Goal: Task Accomplishment & Management: Manage account settings

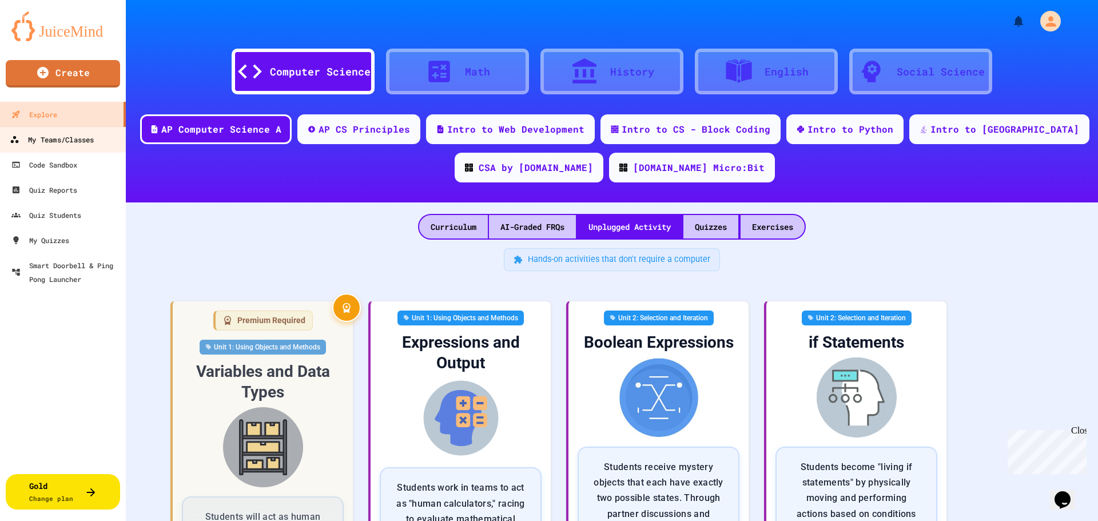
click at [50, 137] on div "My Teams/Classes" at bounding box center [52, 140] width 84 height 14
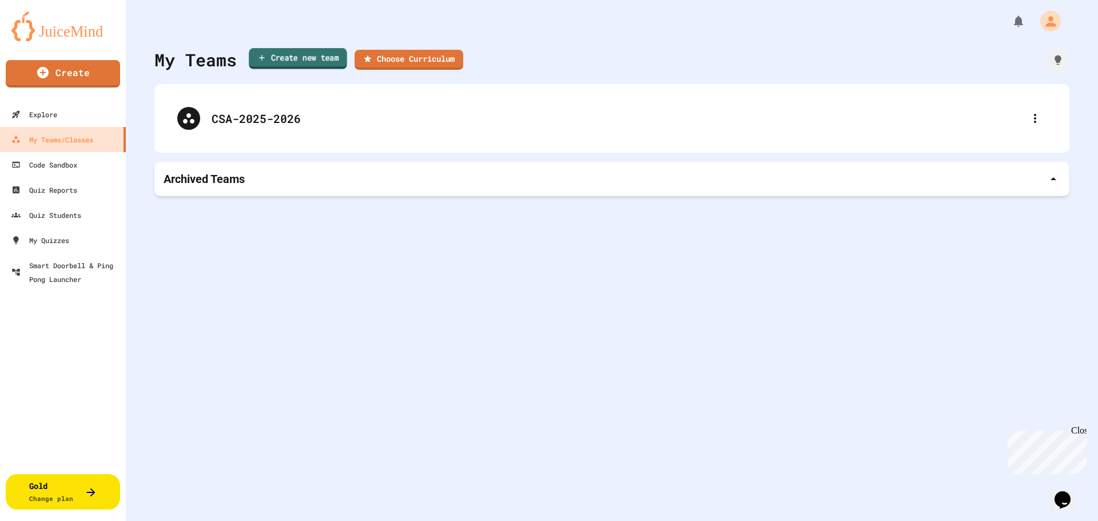
click at [322, 63] on link "Create new team" at bounding box center [298, 58] width 98 height 21
type input "**********"
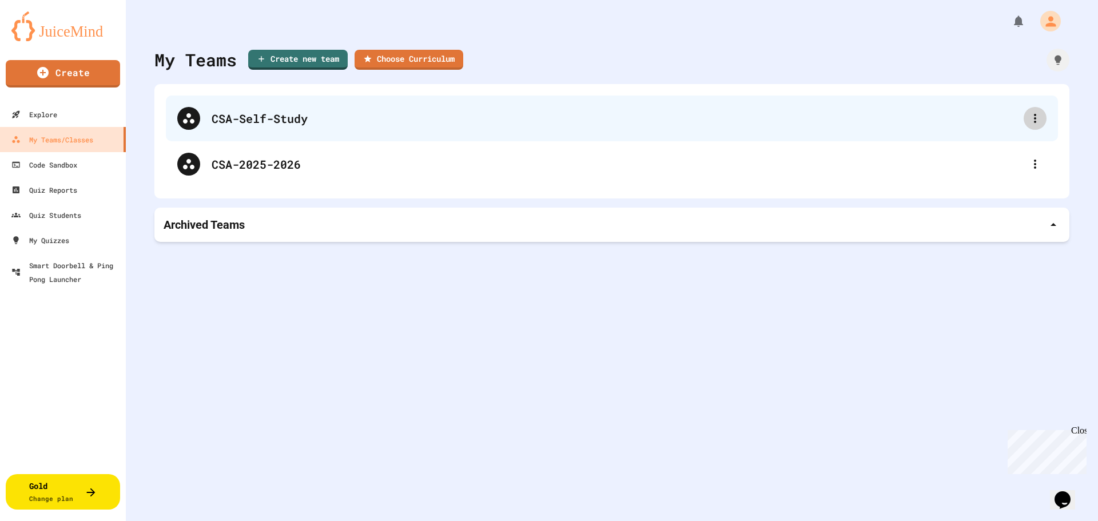
click at [1028, 119] on icon at bounding box center [1035, 118] width 14 height 14
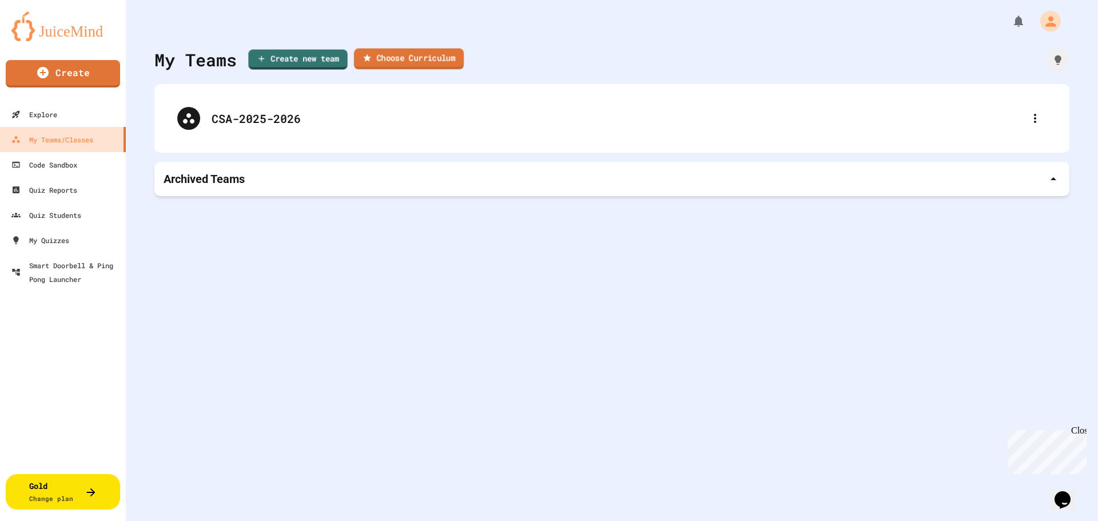
click at [419, 57] on link "Choose Curriculum" at bounding box center [409, 59] width 110 height 21
type input "**********"
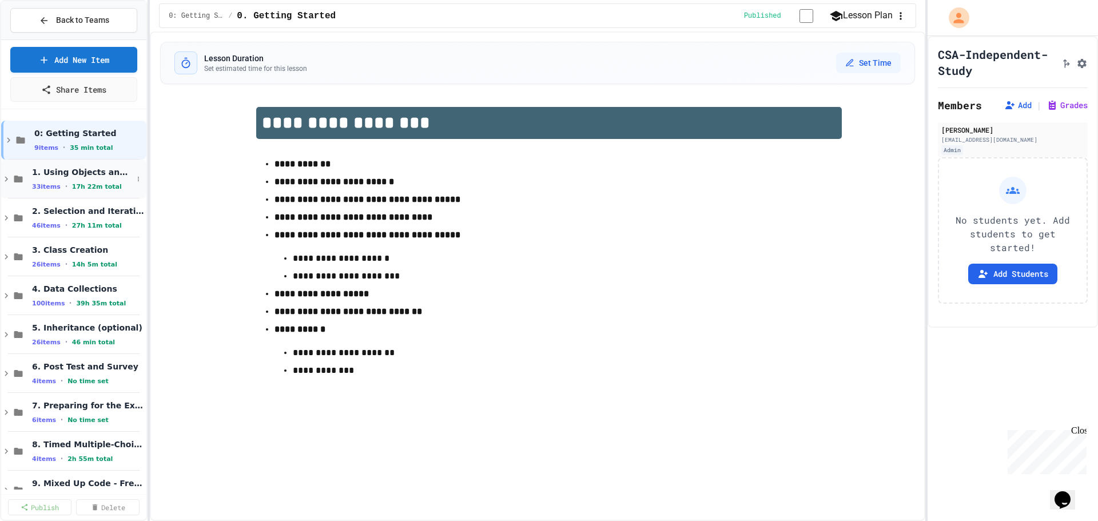
click at [70, 167] on span "1. Using Objects and Methods" at bounding box center [82, 172] width 101 height 10
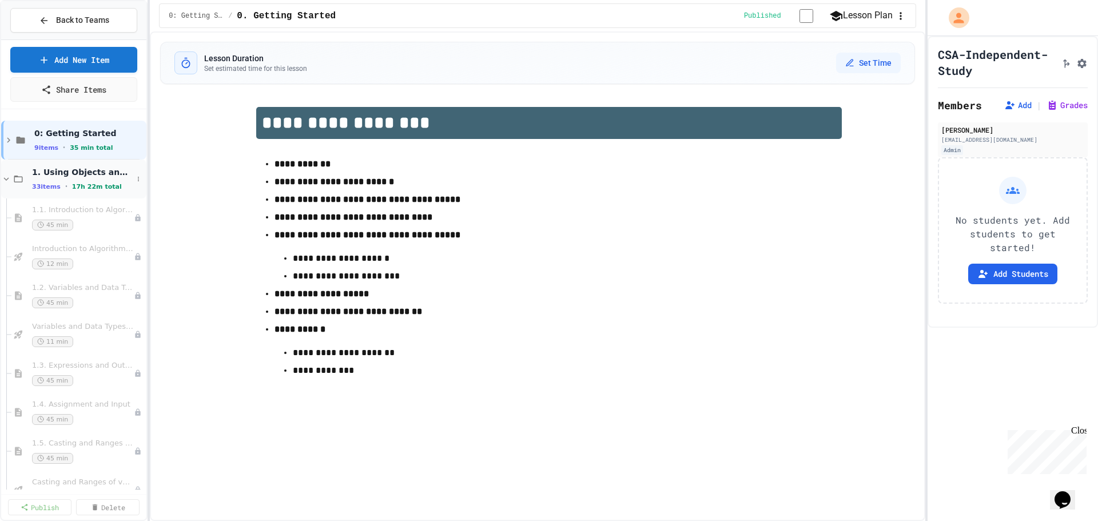
click at [21, 175] on icon at bounding box center [18, 179] width 14 height 10
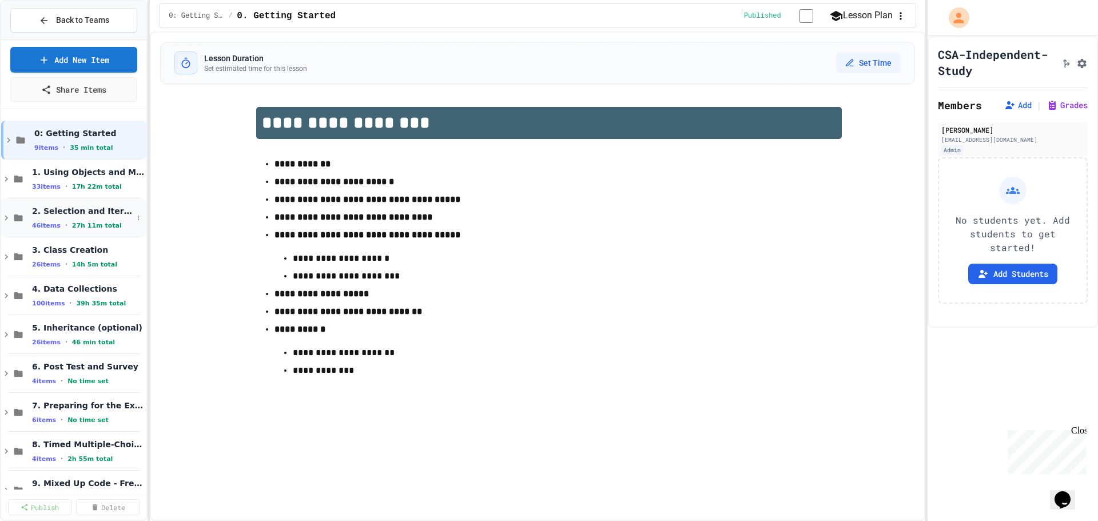
click at [25, 217] on div "2. Selection and Iteration 46 items • 27h 11m total" at bounding box center [73, 217] width 145 height 39
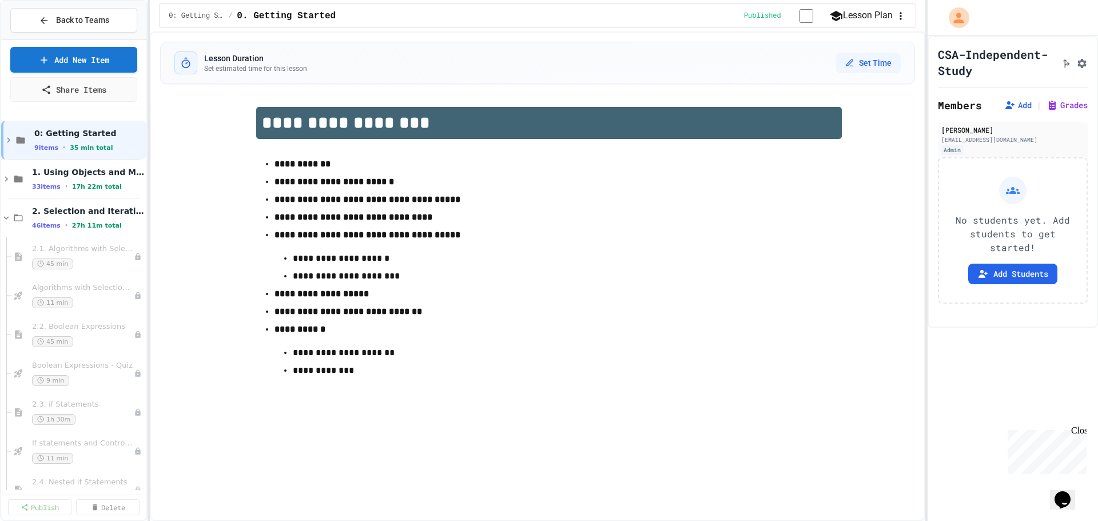
click at [25, 217] on div "2. Selection and Iteration 46 items • 27h 11m total" at bounding box center [73, 217] width 145 height 39
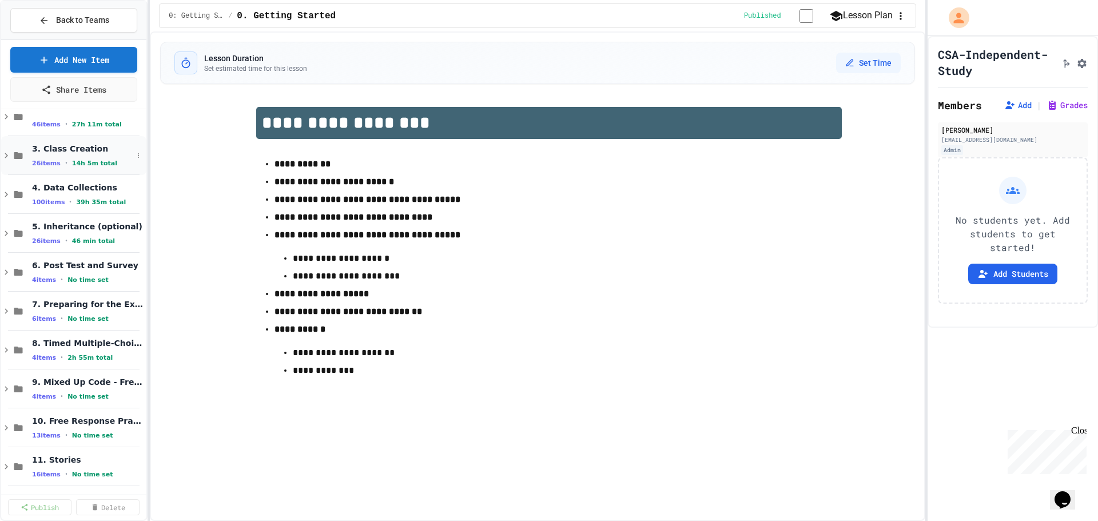
scroll to position [105, 0]
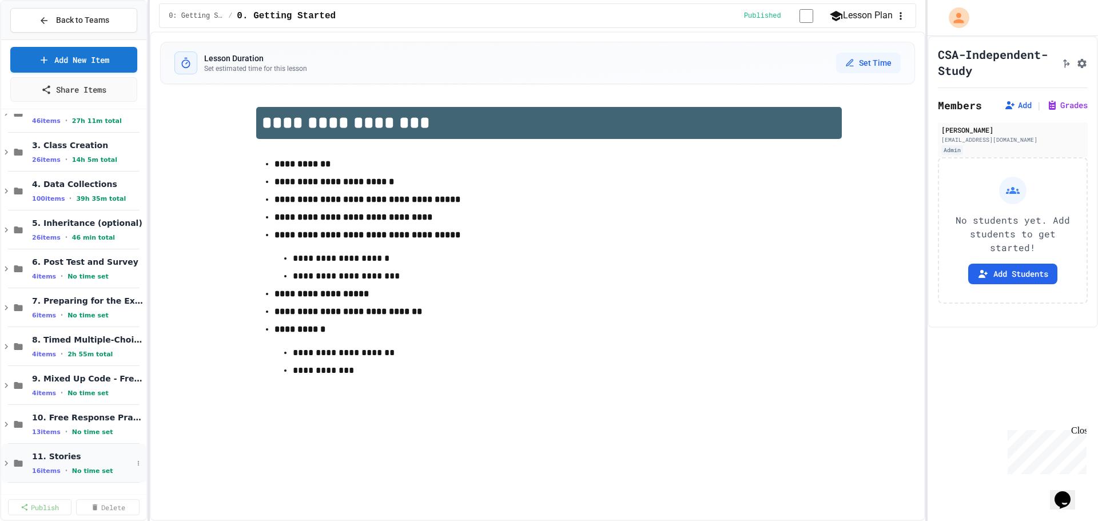
click at [37, 457] on span "11. Stories" at bounding box center [82, 456] width 101 height 10
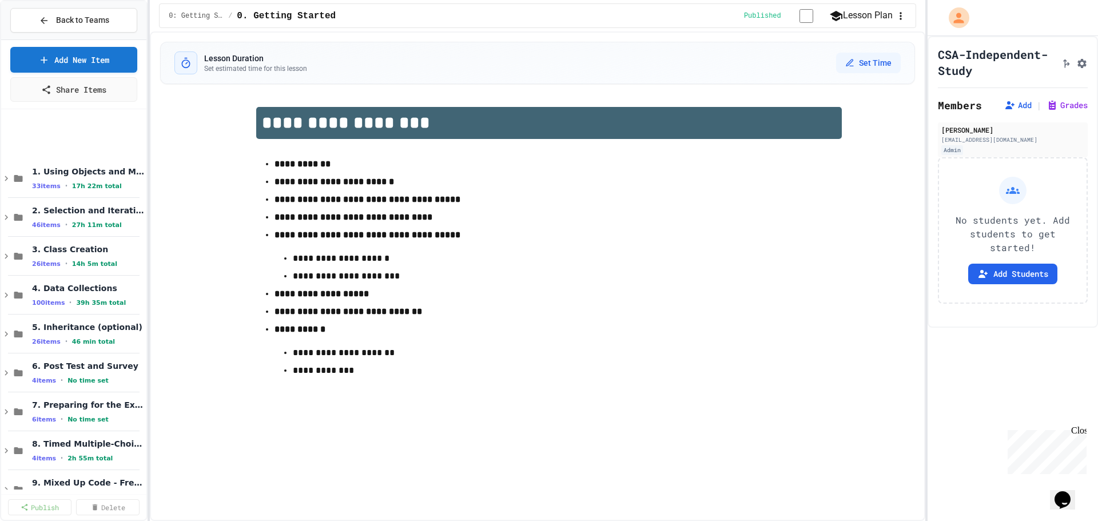
scroll to position [0, 0]
click at [91, 18] on span "Back to Teams" at bounding box center [82, 20] width 53 height 12
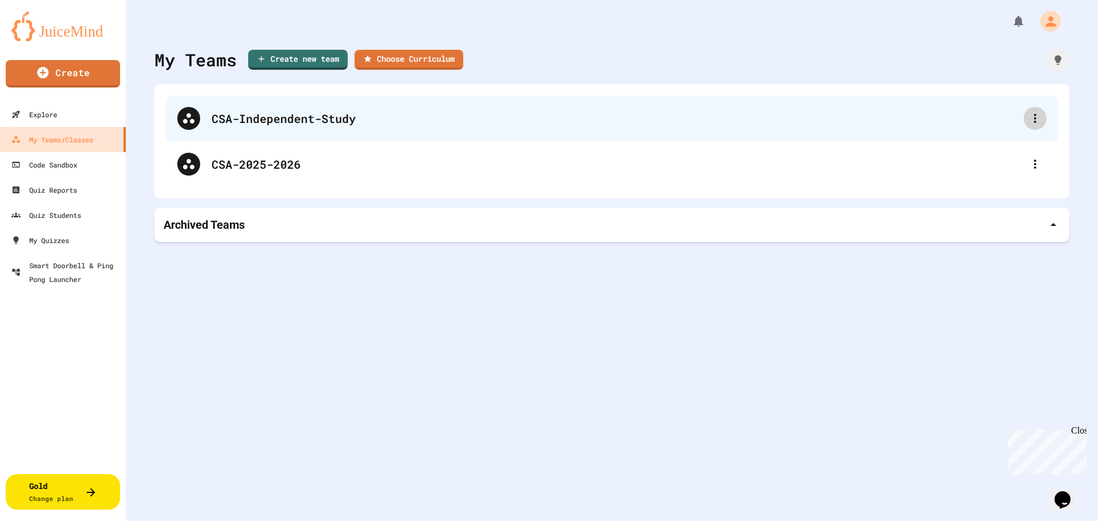
click at [1032, 119] on icon at bounding box center [1035, 118] width 14 height 14
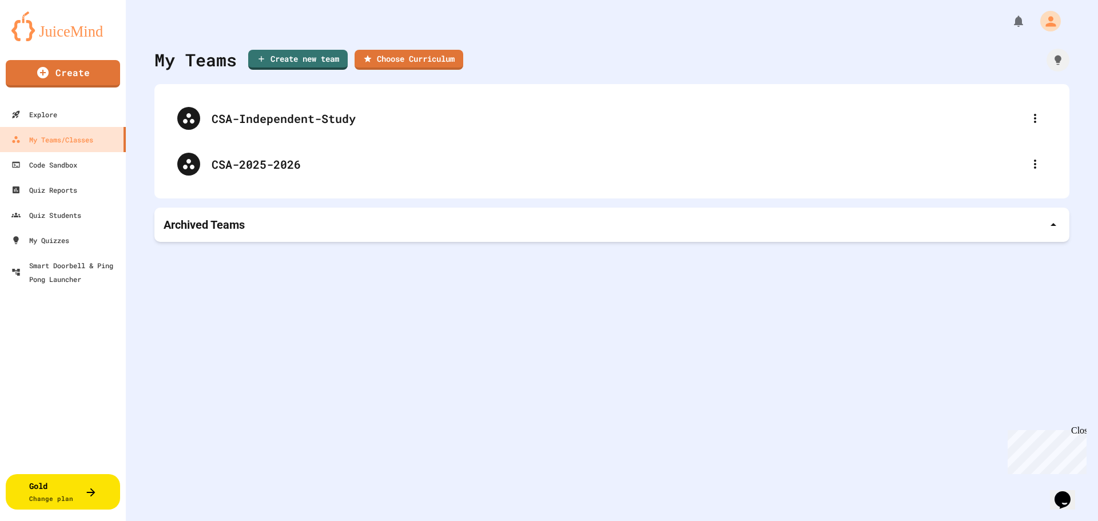
click at [451, 520] on div at bounding box center [549, 522] width 1098 height 0
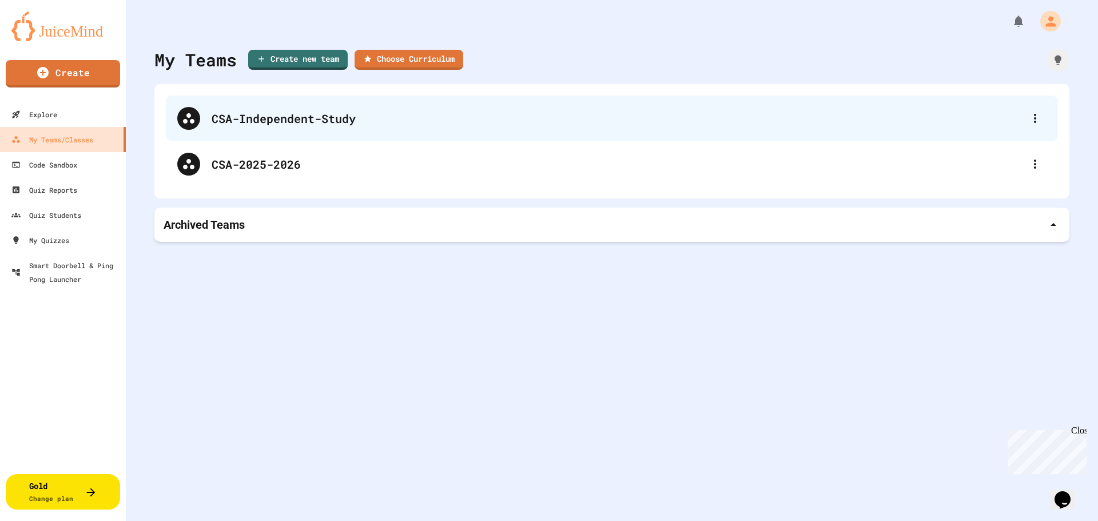
click at [317, 114] on div "CSA-Independent-Study" at bounding box center [618, 118] width 812 height 17
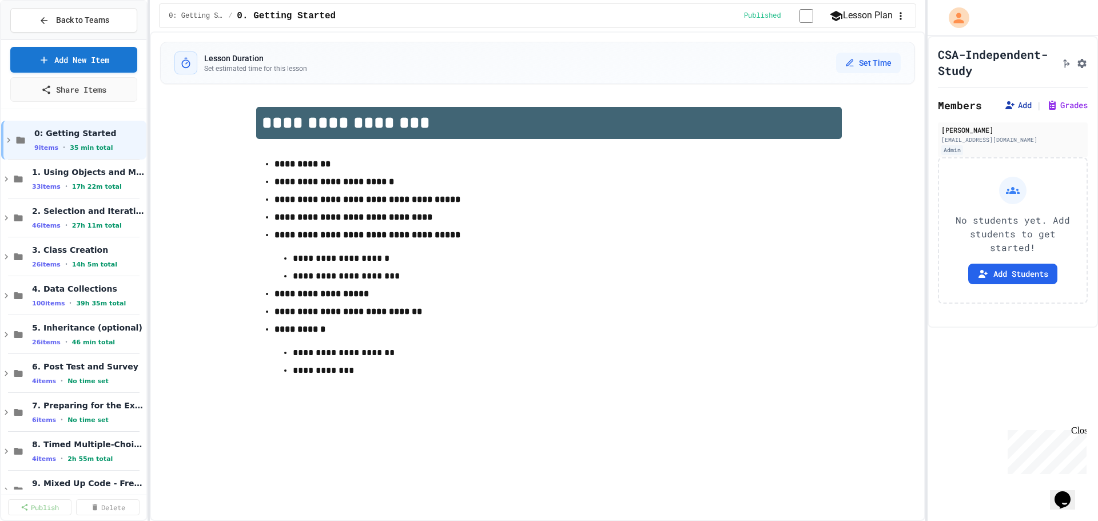
click at [1011, 111] on button "Add" at bounding box center [1017, 104] width 27 height 11
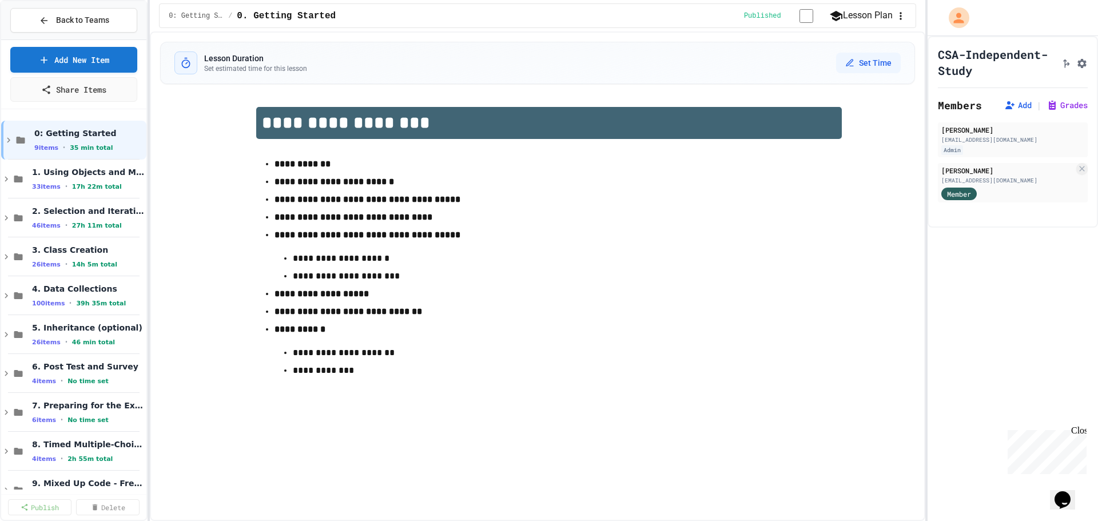
click at [43, 171] on span "1. Using Objects and Methods" at bounding box center [82, 172] width 101 height 10
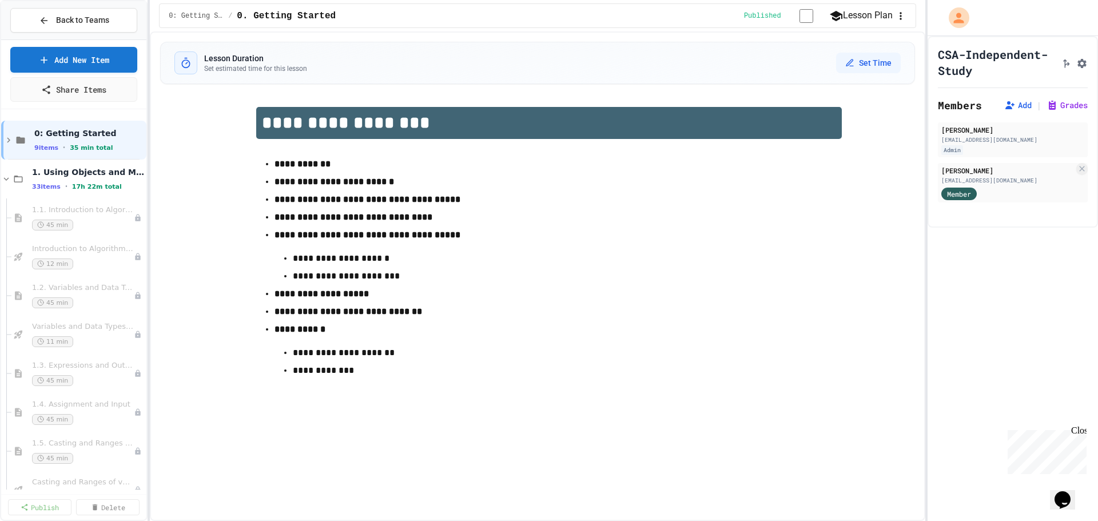
click at [43, 171] on span "1. Using Objects and Methods" at bounding box center [88, 172] width 112 height 10
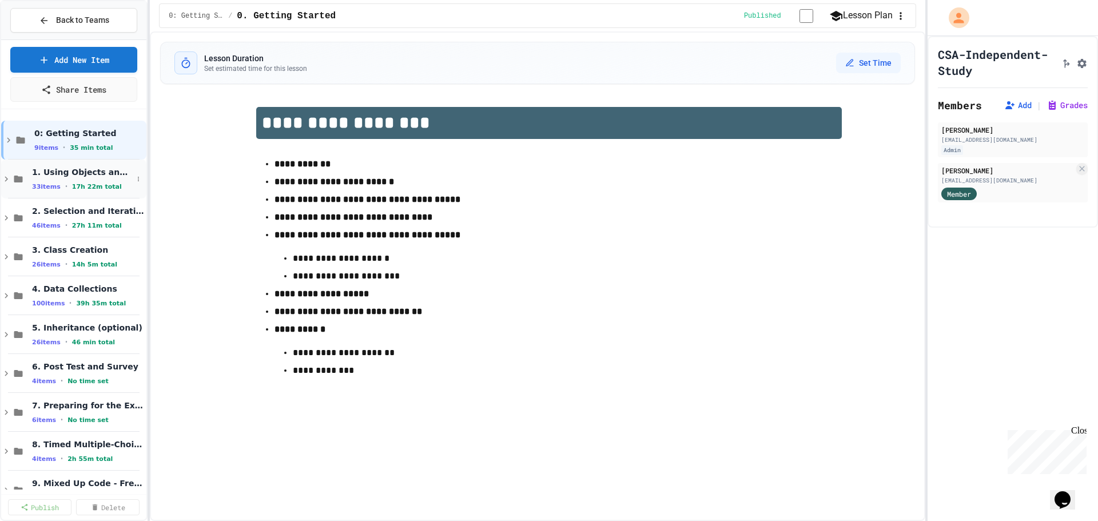
click at [5, 181] on icon at bounding box center [6, 179] width 10 height 10
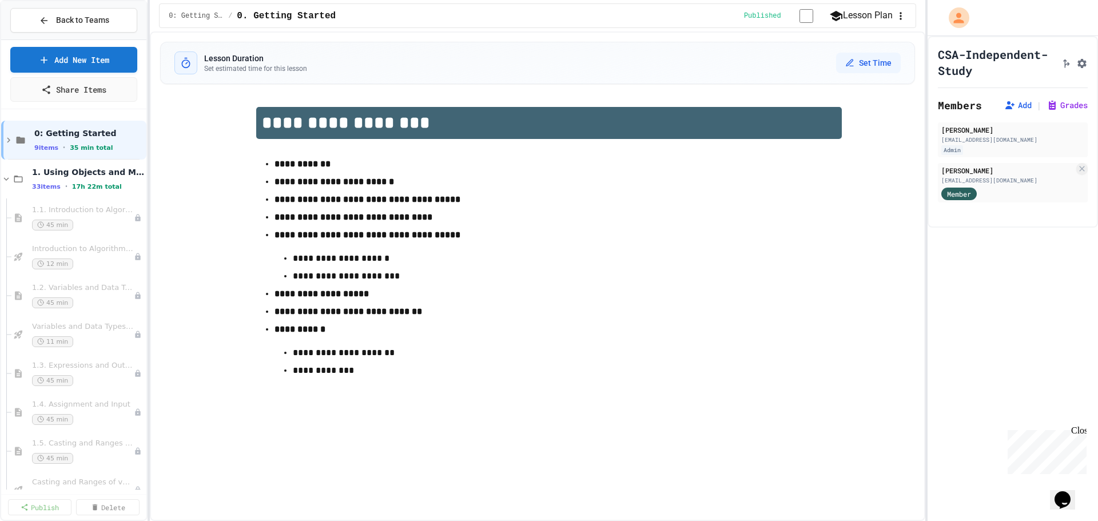
click at [5, 181] on icon at bounding box center [6, 179] width 10 height 10
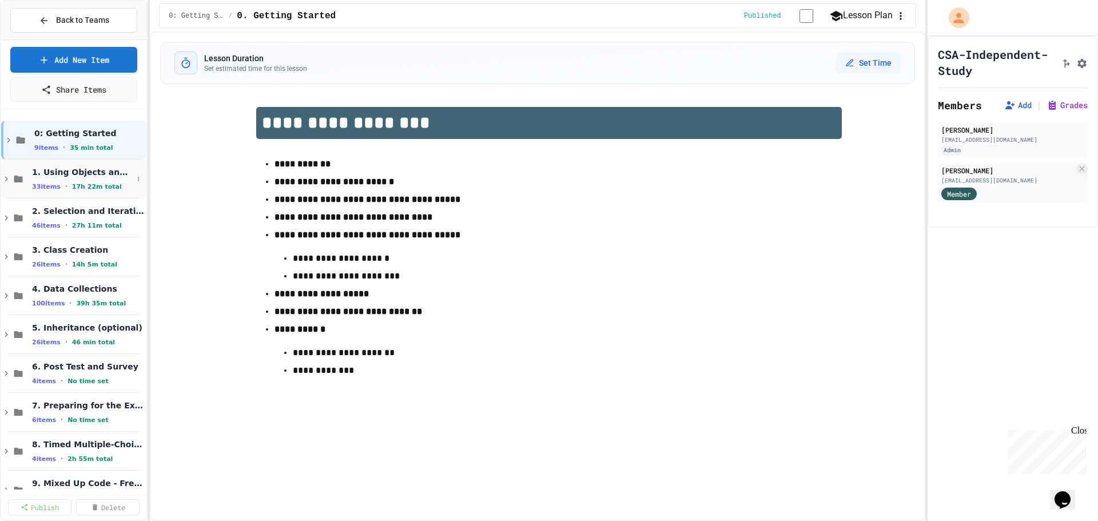
click at [61, 177] on span "1. Using Objects and Methods" at bounding box center [82, 172] width 101 height 10
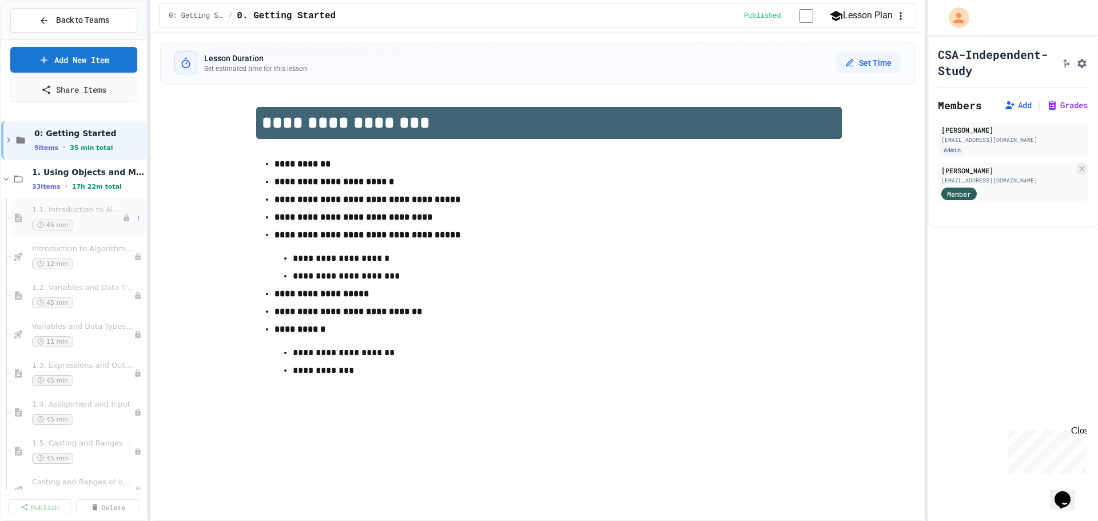
click at [61, 213] on span "1.1. Introduction to Algorithms, Programming, and Compilers" at bounding box center [77, 210] width 90 height 10
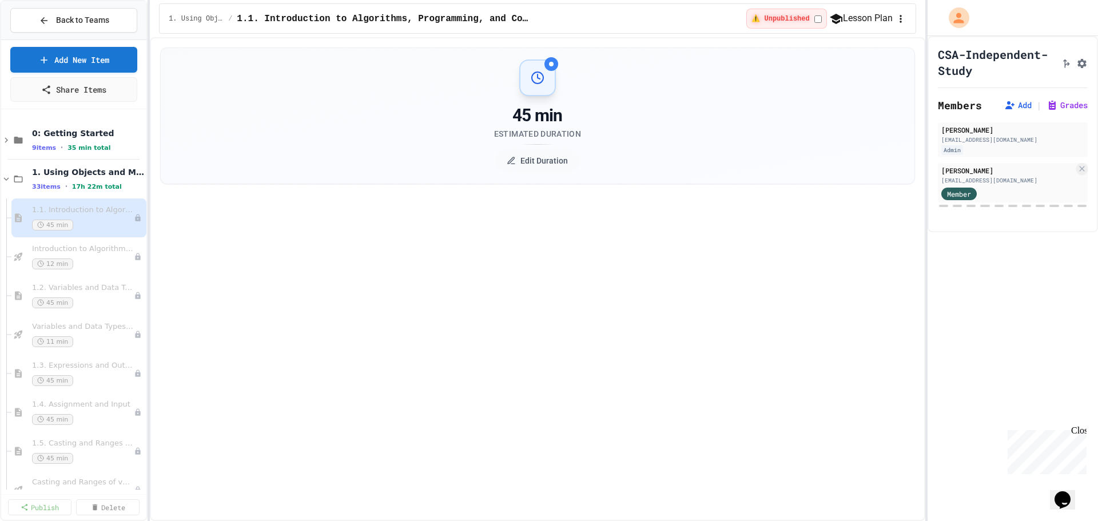
select select "***"
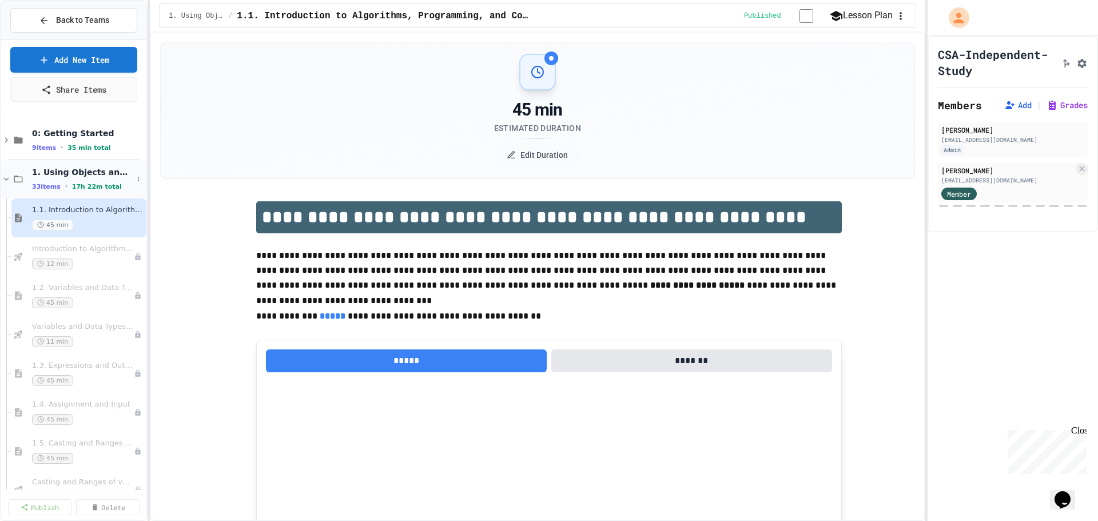
click at [50, 180] on div "1. Using Objects and Methods 33 items • 17h 22m total" at bounding box center [82, 179] width 101 height 24
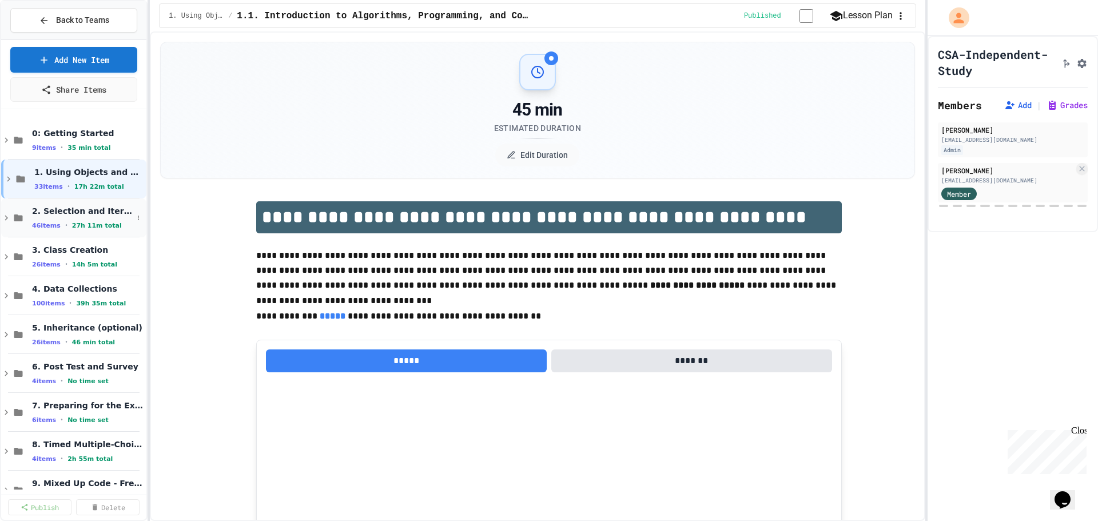
click at [35, 214] on span "2. Selection and Iteration" at bounding box center [82, 211] width 101 height 10
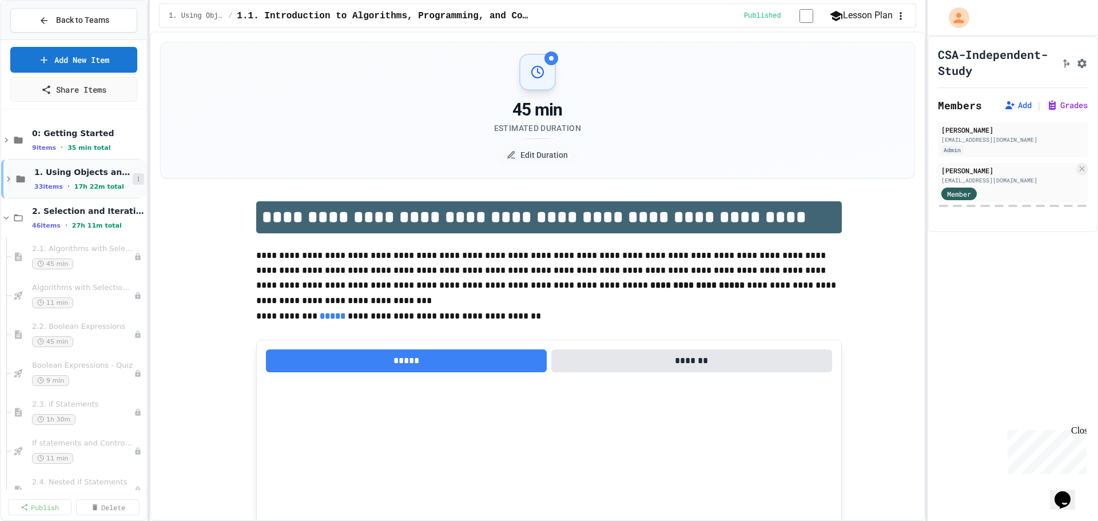
click at [135, 181] on icon at bounding box center [138, 179] width 7 height 7
click at [121, 240] on button "Publish All (33)" at bounding box center [103, 241] width 81 height 21
click at [135, 217] on icon at bounding box center [138, 217] width 7 height 7
click at [122, 277] on button "Publish All (46)" at bounding box center [103, 280] width 81 height 21
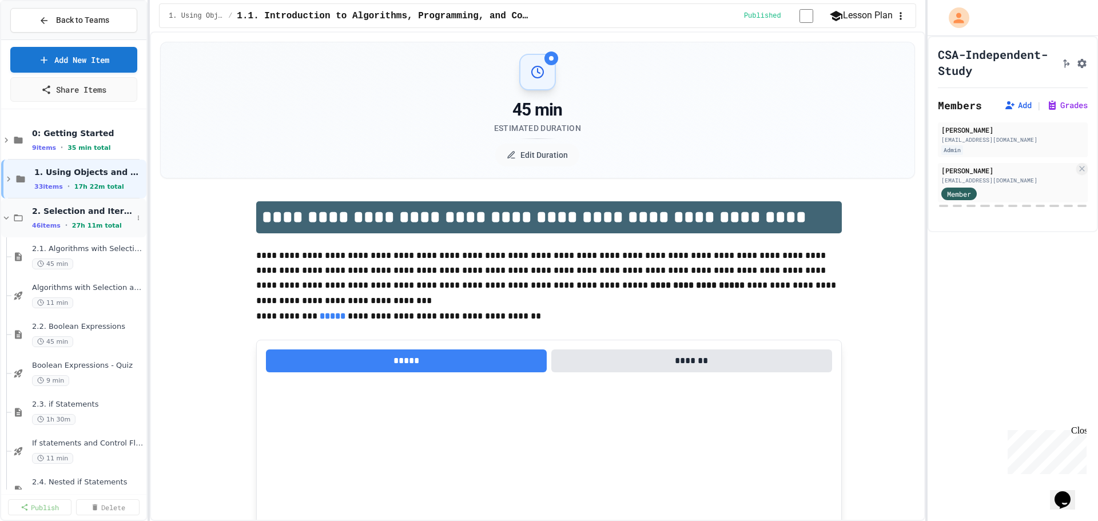
click at [5, 220] on icon at bounding box center [6, 218] width 10 height 10
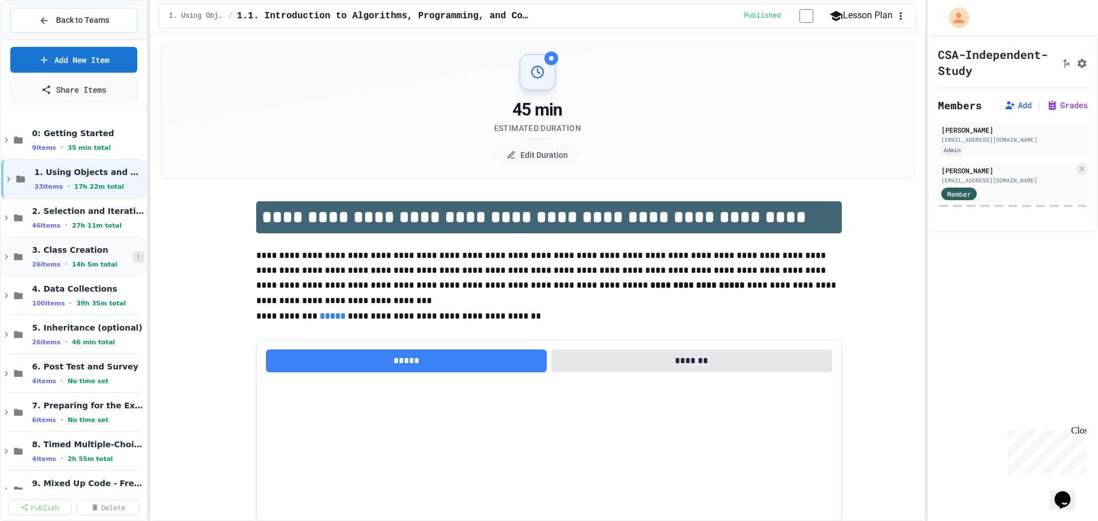
click at [135, 256] on icon at bounding box center [138, 256] width 7 height 7
click at [119, 312] on button "Publish All (26)" at bounding box center [103, 319] width 81 height 21
click at [135, 296] on icon at bounding box center [138, 295] width 7 height 7
click at [126, 354] on button "Publish All (100)" at bounding box center [105, 358] width 85 height 21
click at [135, 333] on icon at bounding box center [138, 334] width 7 height 7
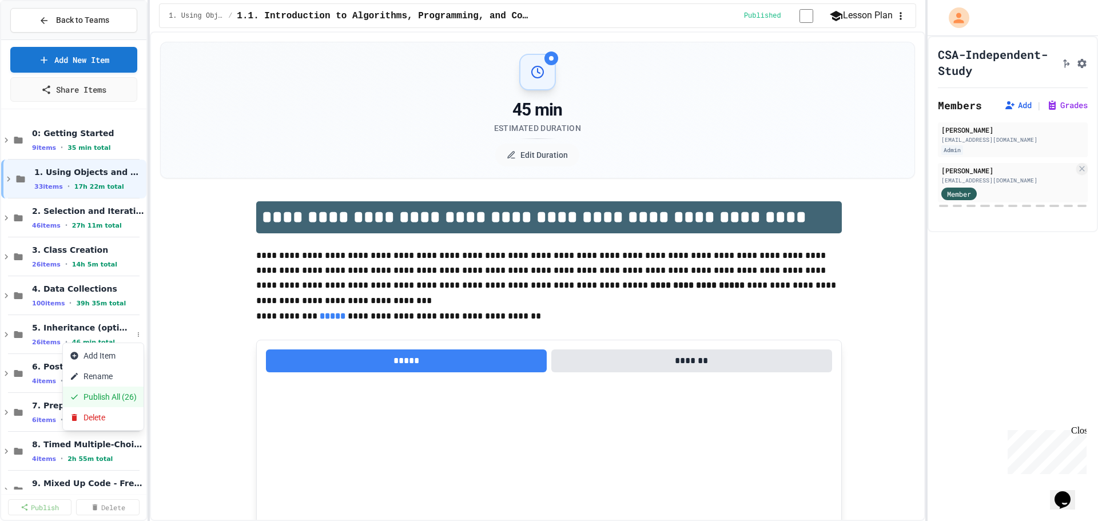
click at [125, 393] on button "Publish All (26)" at bounding box center [103, 397] width 81 height 21
click at [135, 373] on icon at bounding box center [138, 373] width 7 height 7
click at [121, 433] on button "Publish All (4)" at bounding box center [101, 435] width 76 height 21
click at [135, 414] on icon at bounding box center [138, 412] width 7 height 7
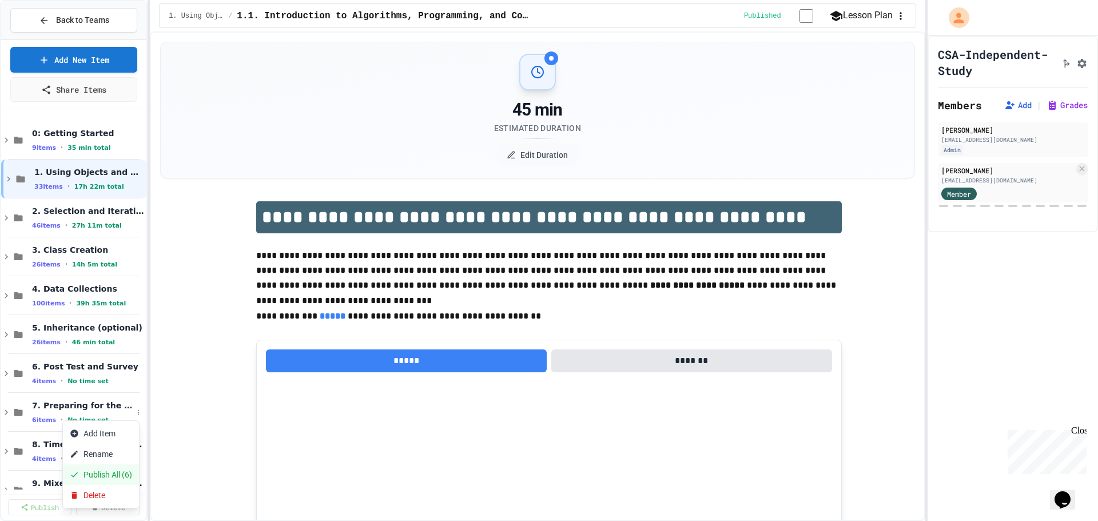
click at [119, 471] on button "Publish All (6)" at bounding box center [101, 474] width 76 height 21
click at [135, 448] on icon at bounding box center [138, 451] width 7 height 7
click at [128, 426] on button "Publish All (4)" at bounding box center [101, 422] width 76 height 21
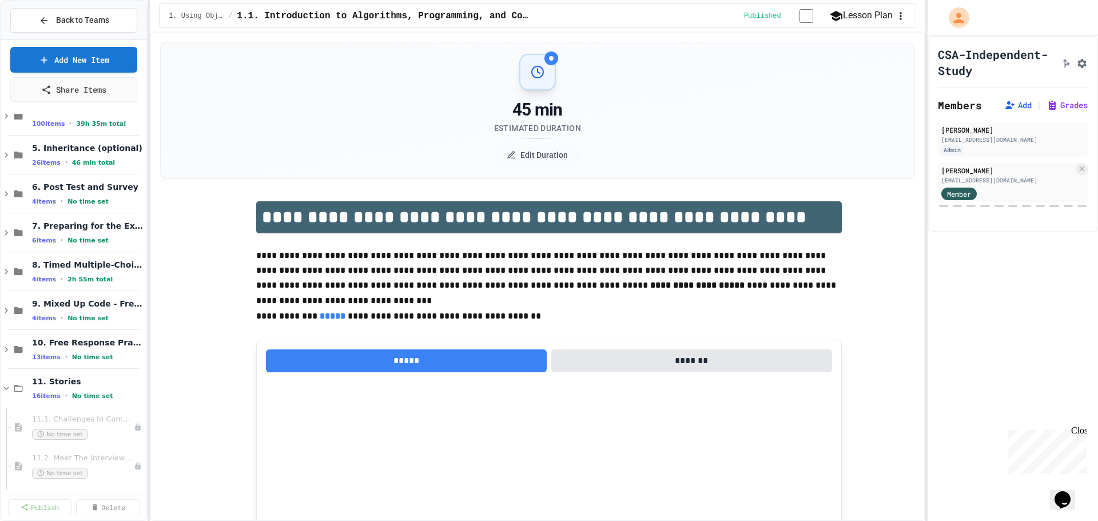
scroll to position [172, 0]
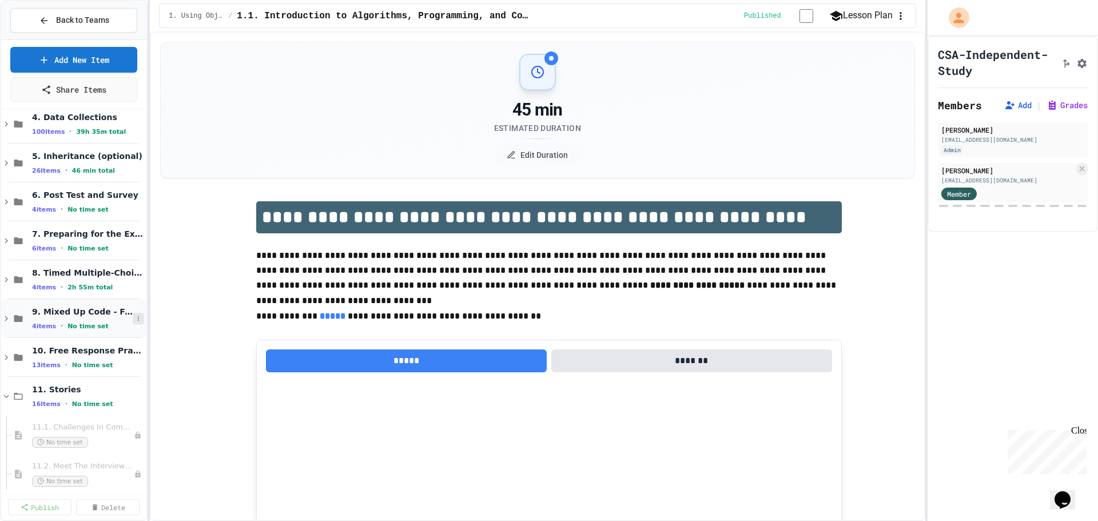
click at [135, 321] on icon at bounding box center [138, 318] width 7 height 7
click at [128, 376] on button "Publish All (4)" at bounding box center [101, 380] width 76 height 21
click at [135, 357] on icon at bounding box center [138, 357] width 7 height 7
click at [125, 417] on button "Publish All (13)" at bounding box center [103, 419] width 81 height 21
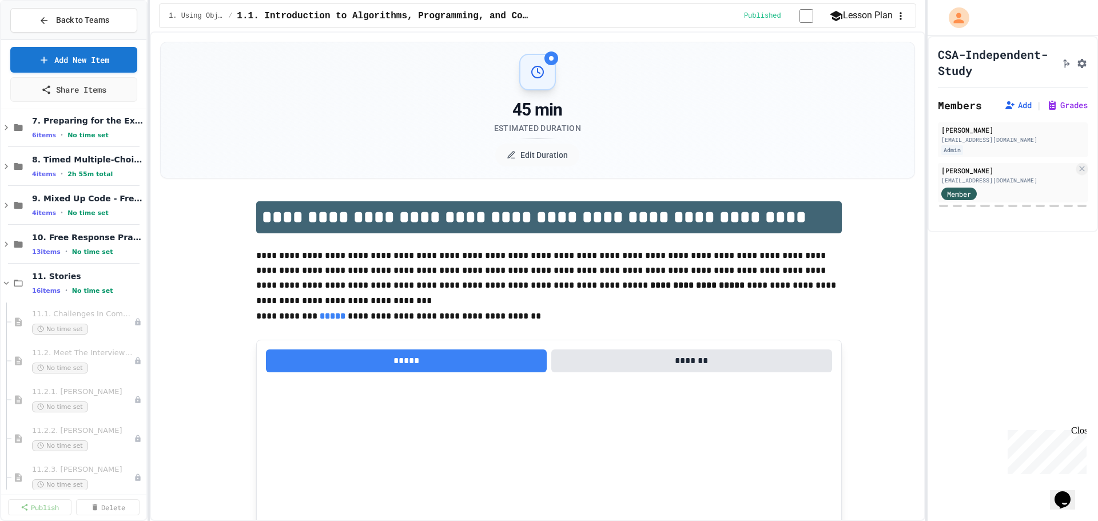
scroll to position [286, 0]
click at [135, 282] on icon at bounding box center [138, 281] width 7 height 7
click at [125, 341] on button "Publish All (16)" at bounding box center [103, 344] width 81 height 21
click at [6, 280] on icon at bounding box center [6, 282] width 10 height 10
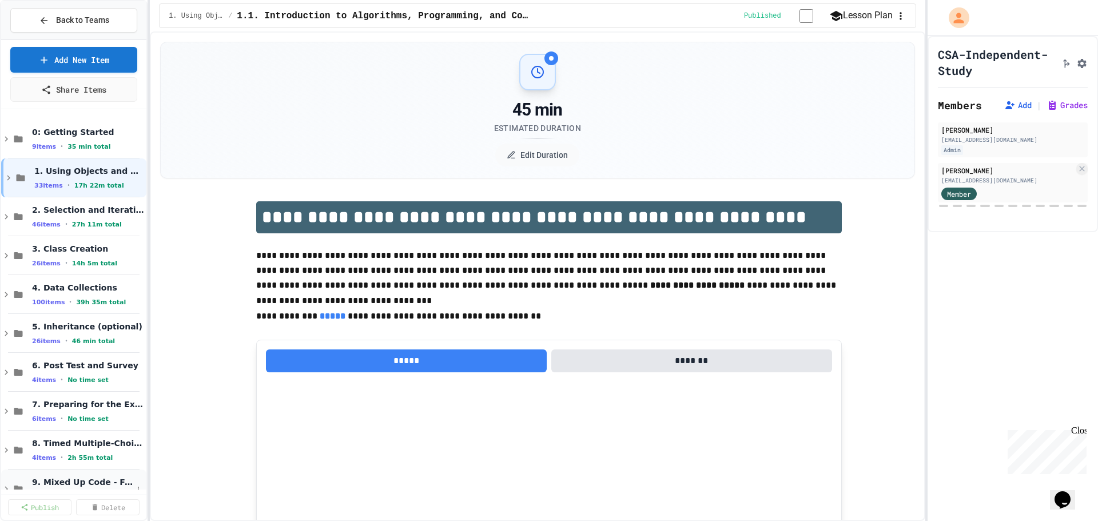
scroll to position [0, 0]
